Goal: Navigation & Orientation: Find specific page/section

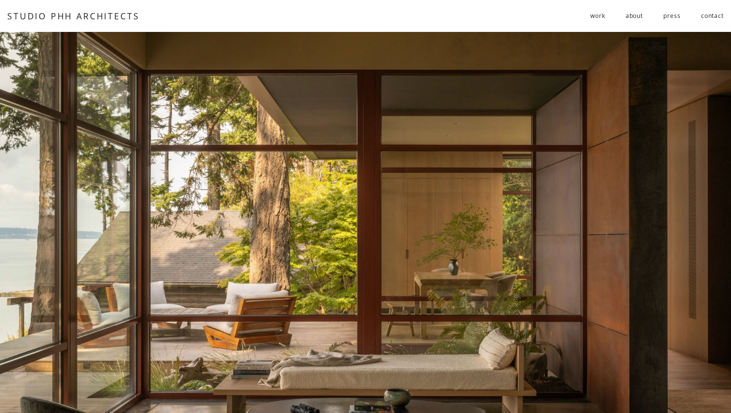
click at [21, 15] on link "STUDIO PHH ARCHITECTS" at bounding box center [73, 16] width 132 height 12
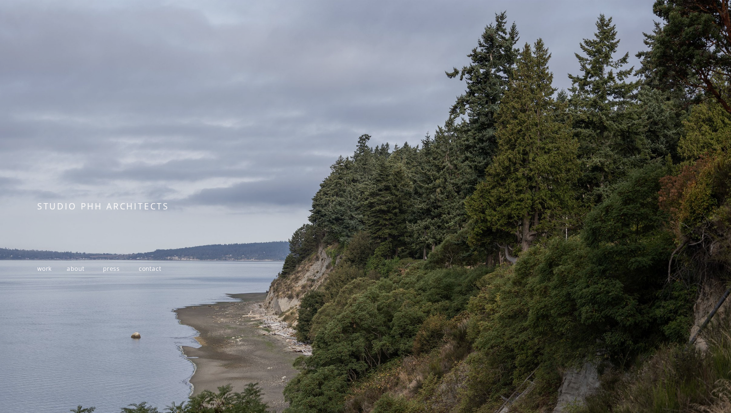
click at [43, 266] on span "work" at bounding box center [44, 268] width 14 height 8
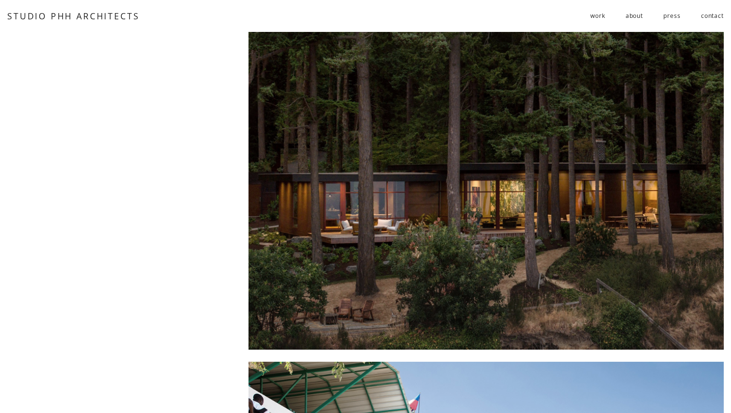
click at [523, 217] on div at bounding box center [485, 191] width 475 height 318
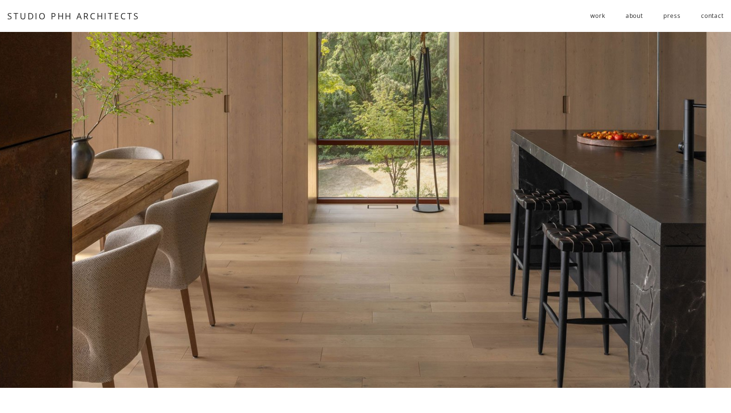
scroll to position [2945, 0]
